Goal: Obtain resource: Obtain resource

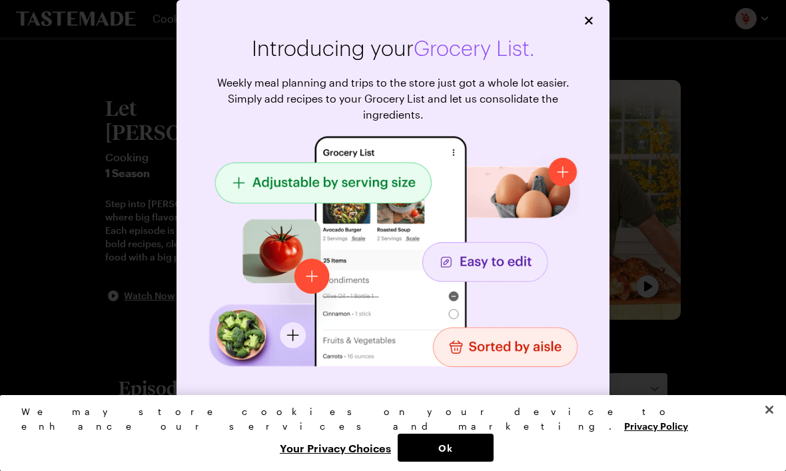
click at [586, 25] on icon "Close" at bounding box center [588, 20] width 13 height 13
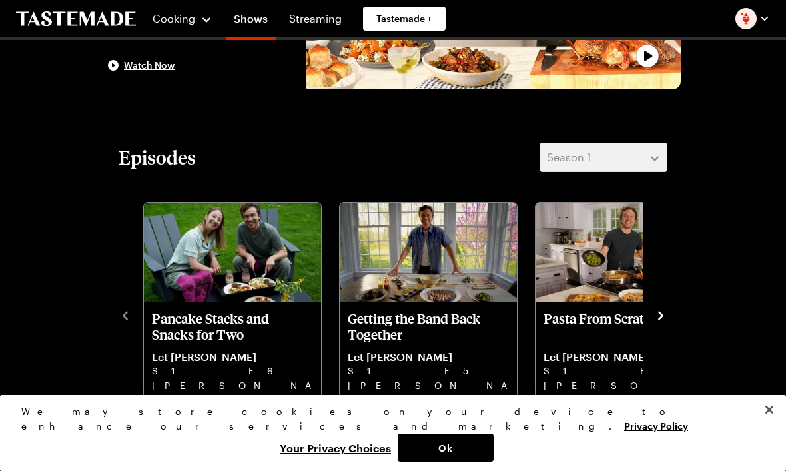
scroll to position [229, 0]
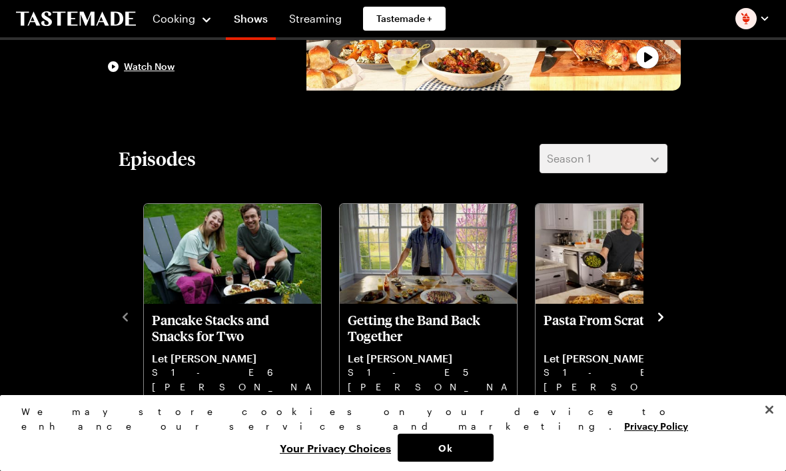
click at [193, 336] on p "Pancake Stacks and Snacks for Two" at bounding box center [232, 328] width 161 height 32
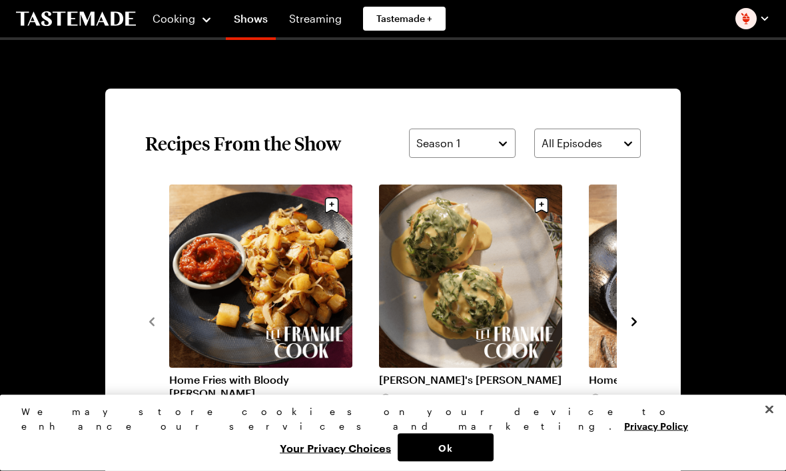
scroll to position [877, 0]
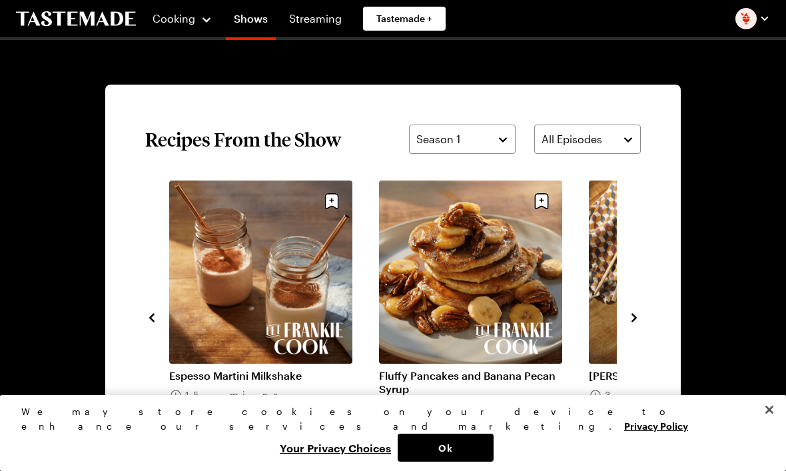
click at [511, 369] on link "Fluffy Pancakes and Banana Pecan Syrup" at bounding box center [470, 382] width 183 height 27
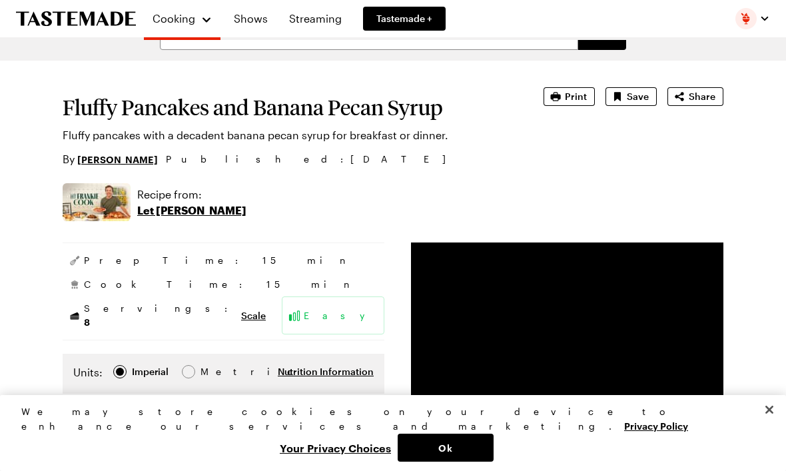
scroll to position [23, 0]
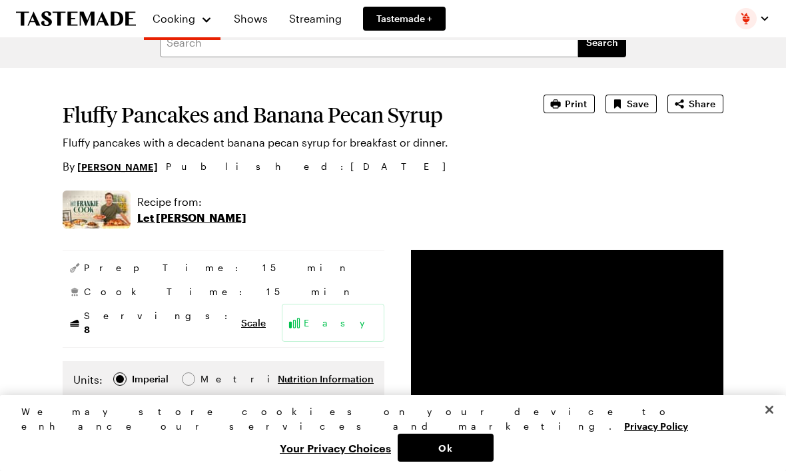
click at [569, 101] on span "Print" at bounding box center [576, 103] width 22 height 13
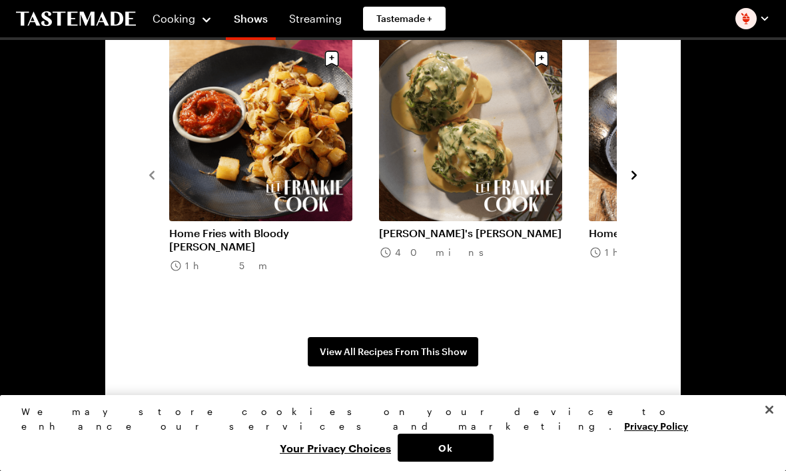
scroll to position [990, 0]
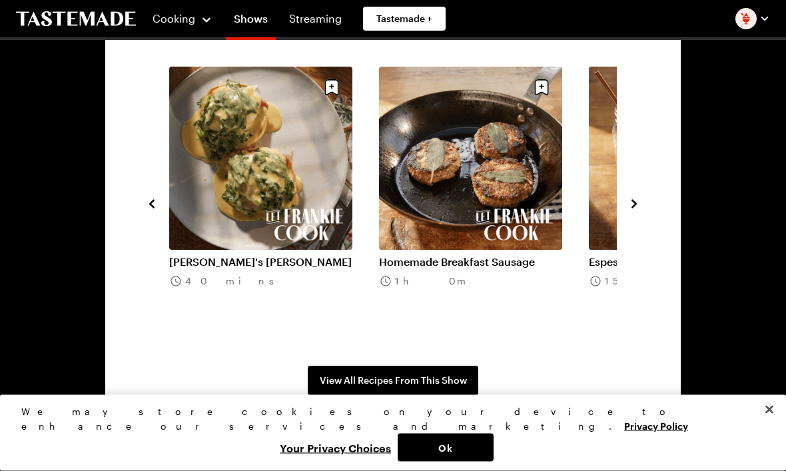
click at [518, 256] on link "Homemade Breakfast Sausage" at bounding box center [470, 262] width 183 height 13
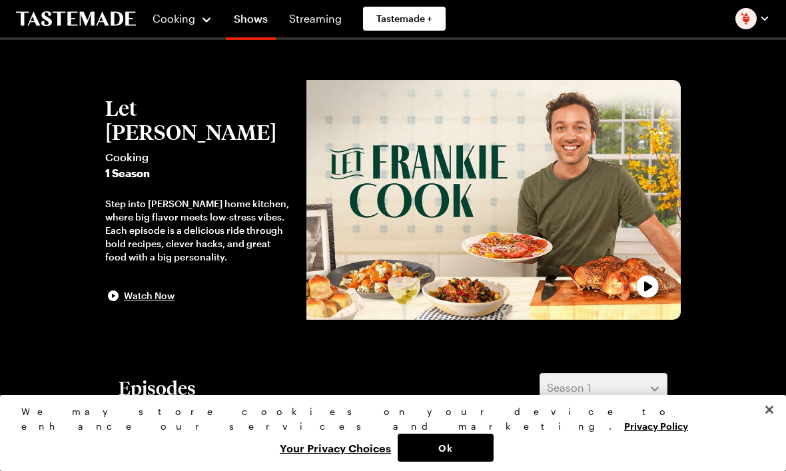
scroll to position [991, 0]
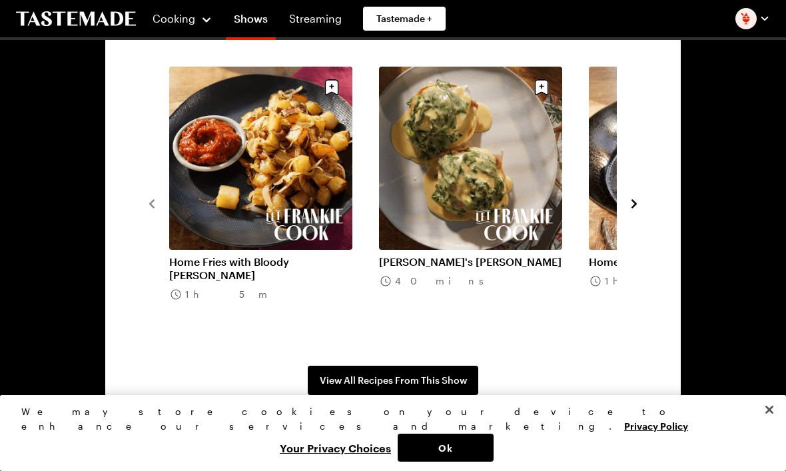
click at [488, 255] on link "[PERSON_NAME]'s [PERSON_NAME]" at bounding box center [470, 261] width 183 height 13
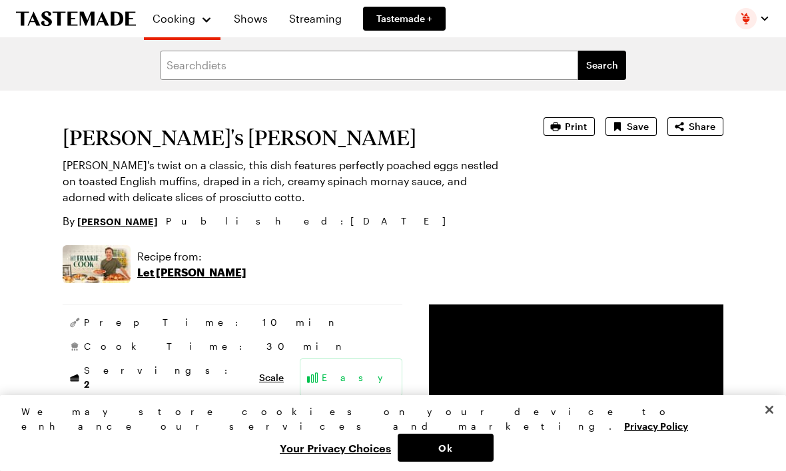
type textarea "x"
click at [568, 122] on span "Print" at bounding box center [576, 126] width 22 height 13
click at [177, 276] on p "Let [PERSON_NAME]" at bounding box center [191, 272] width 109 height 16
